Goal: Navigation & Orientation: Find specific page/section

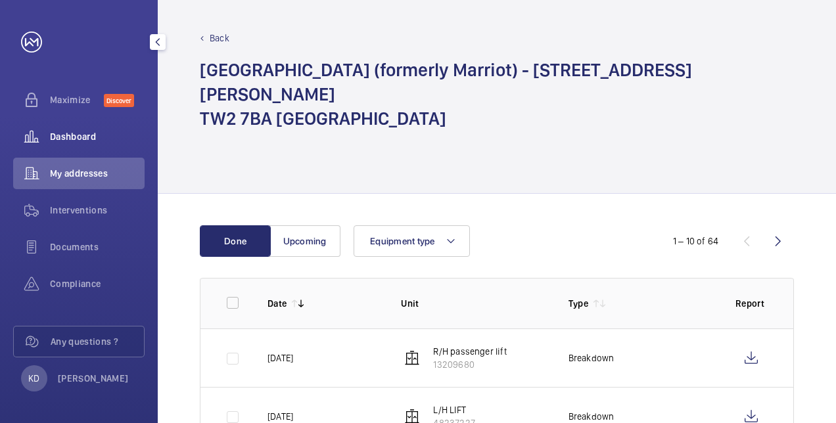
click at [60, 139] on span "Dashboard" at bounding box center [97, 136] width 95 height 13
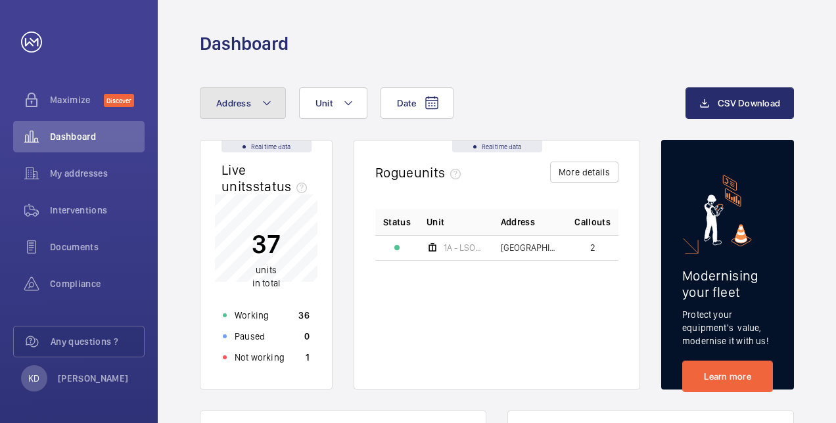
click at [269, 104] on mat-icon at bounding box center [267, 103] width 11 height 16
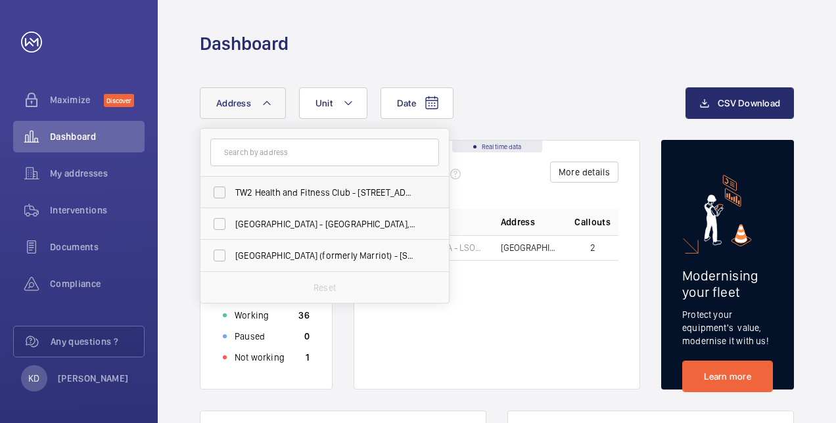
click at [266, 188] on span "TW2 Health and Fitness Club - [STREET_ADDRESS][PERSON_NAME]" at bounding box center [325, 192] width 181 height 13
click at [233, 188] on input "TW2 Health and Fitness Club - [STREET_ADDRESS][PERSON_NAME]" at bounding box center [219, 192] width 26 height 26
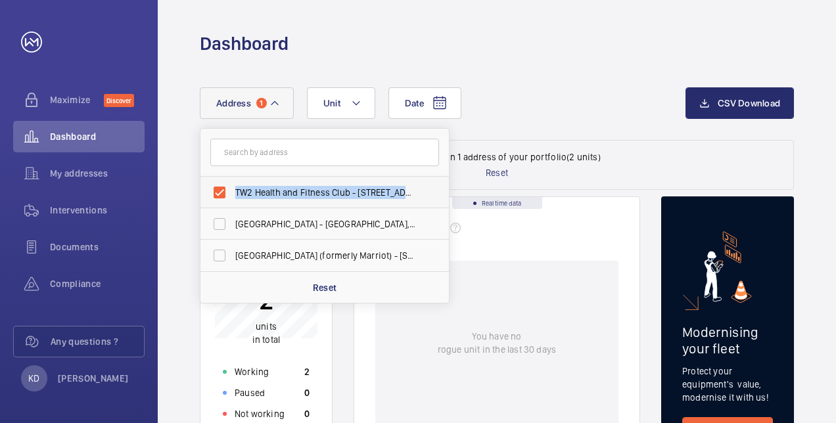
drag, startPoint x: 237, startPoint y: 187, endPoint x: 415, endPoint y: 198, distance: 178.4
click at [415, 198] on label "TW2 Health and Fitness Club - [STREET_ADDRESS][PERSON_NAME]" at bounding box center [314, 193] width 229 height 32
drag, startPoint x: 415, startPoint y: 198, endPoint x: 408, endPoint y: 193, distance: 8.6
click at [408, 193] on span "TW2 Health and Fitness Club - [STREET_ADDRESS][PERSON_NAME]" at bounding box center [325, 192] width 181 height 13
click at [233, 193] on input "TW2 Health and Fitness Club - [STREET_ADDRESS][PERSON_NAME]" at bounding box center [219, 192] width 26 height 26
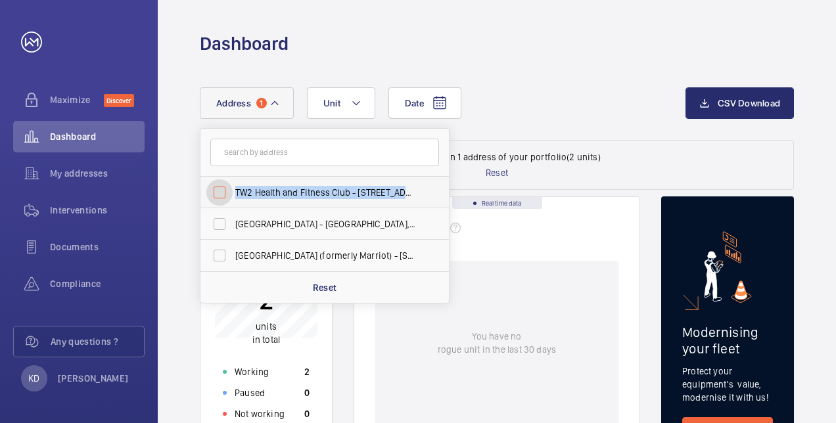
checkbox input "false"
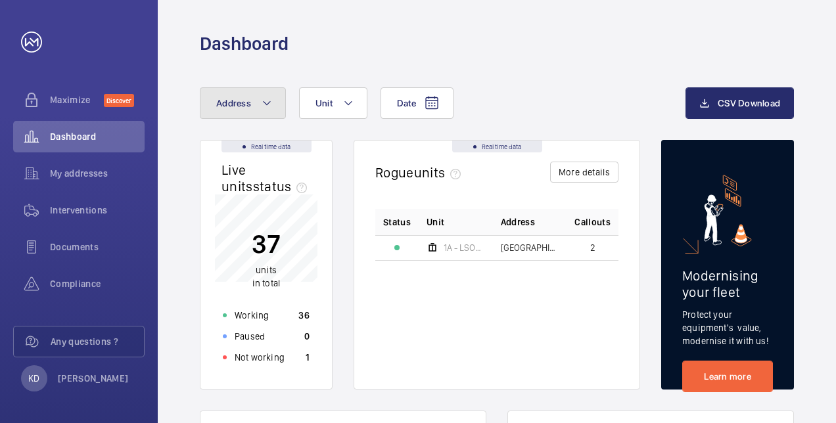
click at [267, 101] on mat-icon at bounding box center [267, 103] width 11 height 16
